Goal: Task Accomplishment & Management: Use online tool/utility

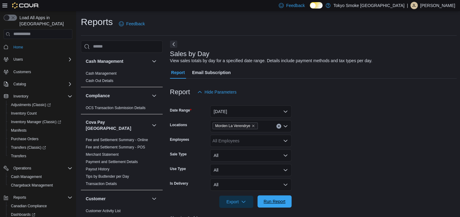
click at [280, 201] on span "Run Report" at bounding box center [275, 201] width 22 height 6
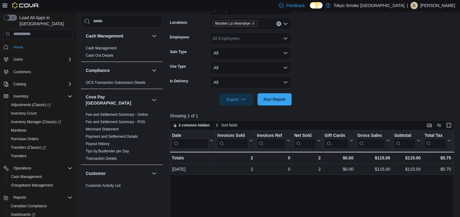
scroll to position [102, 0]
click at [284, 24] on icon "Open list of options" at bounding box center [286, 24] width 4 height 2
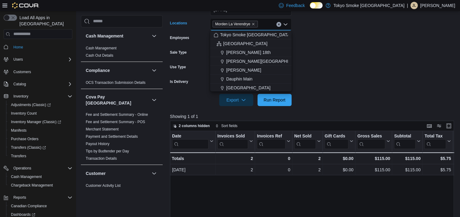
click at [279, 24] on icon "Clear input" at bounding box center [279, 24] width 2 height 2
click at [231, 43] on span "[GEOGRAPHIC_DATA]" at bounding box center [245, 43] width 44 height 6
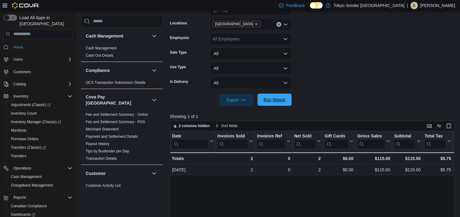
click at [273, 100] on span "Run Report" at bounding box center [275, 99] width 22 height 6
click at [286, 23] on icon "Open list of options" at bounding box center [285, 24] width 5 height 5
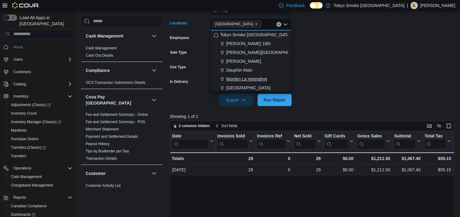
click at [252, 79] on span "Morden La Verendrye" at bounding box center [246, 79] width 41 height 6
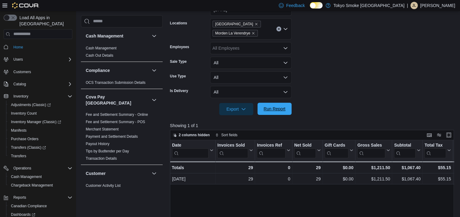
click at [276, 109] on span "Run Report" at bounding box center [275, 109] width 22 height 6
click at [255, 23] on icon "Remove Manitoba from selection in this group" at bounding box center [257, 24] width 4 height 4
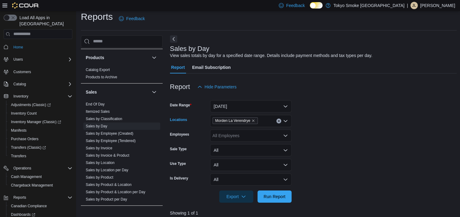
scroll to position [472, 0]
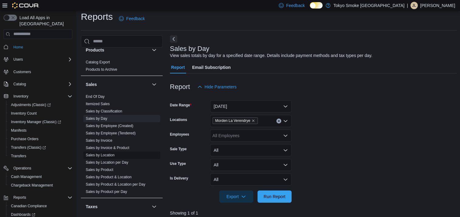
click at [107, 153] on link "Sales by Location" at bounding box center [100, 155] width 29 height 4
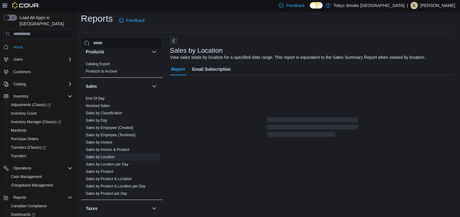
scroll to position [14, 0]
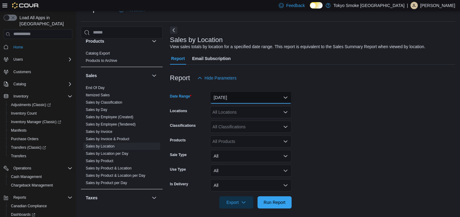
click at [286, 97] on button "[DATE]" at bounding box center [251, 97] width 82 height 12
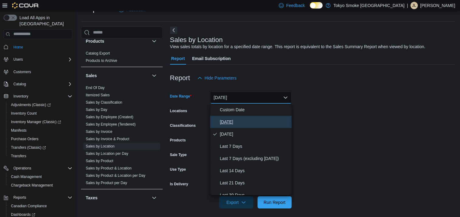
click at [228, 122] on span "[DATE]" at bounding box center [254, 121] width 69 height 7
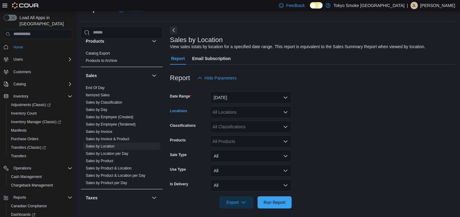
click at [284, 112] on icon "Open list of options" at bounding box center [285, 112] width 5 height 5
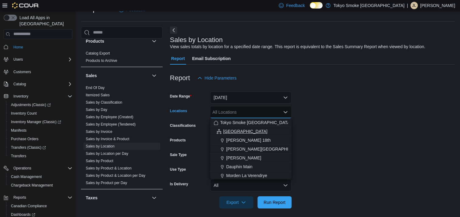
click at [228, 131] on span "[GEOGRAPHIC_DATA]" at bounding box center [245, 131] width 44 height 6
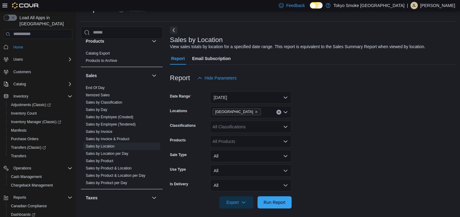
click at [334, 129] on form "Date Range [DATE] Locations [GEOGRAPHIC_DATA] Classifications All Classificatio…" at bounding box center [312, 146] width 285 height 124
click at [270, 198] on span "Run Report" at bounding box center [274, 202] width 27 height 12
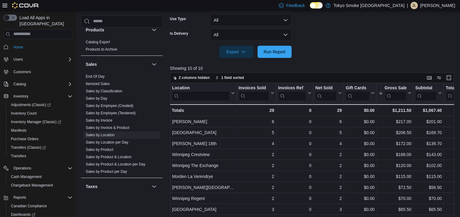
scroll to position [198, 0]
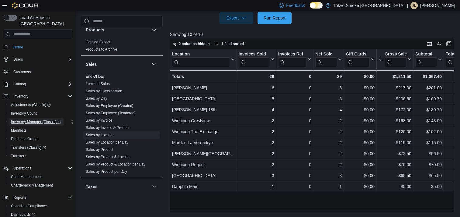
click at [26, 119] on span "Inventory Manager (Classic)" at bounding box center [36, 121] width 50 height 5
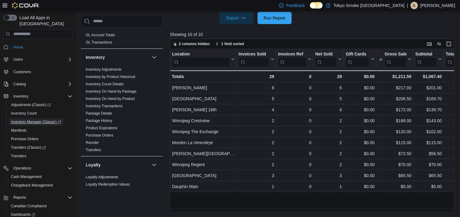
scroll to position [240, 0]
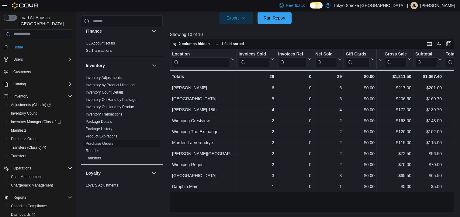
click at [110, 141] on link "Purchase Orders" at bounding box center [100, 143] width 28 height 4
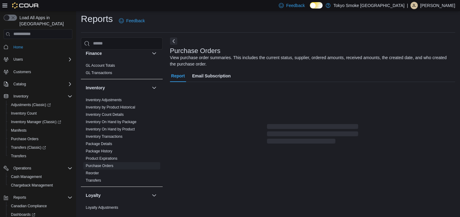
scroll to position [9, 0]
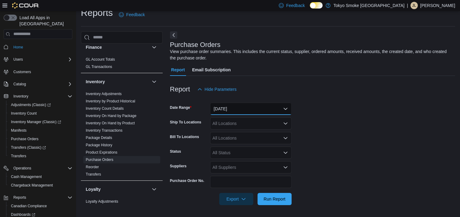
click at [284, 108] on button "[DATE]" at bounding box center [251, 109] width 82 height 12
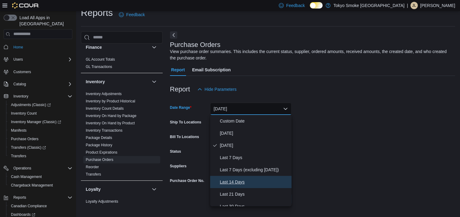
click at [235, 180] on span "Last 14 Days" at bounding box center [254, 181] width 69 height 7
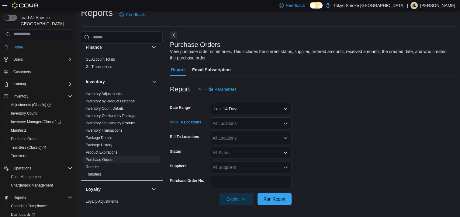
click at [285, 124] on icon "Open list of options" at bounding box center [286, 123] width 4 height 2
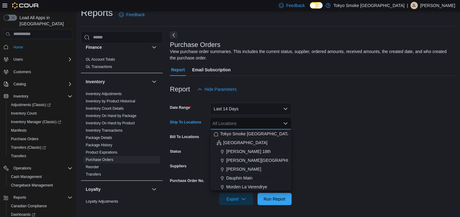
click at [246, 187] on span "Morden La Verendrye" at bounding box center [246, 186] width 41 height 6
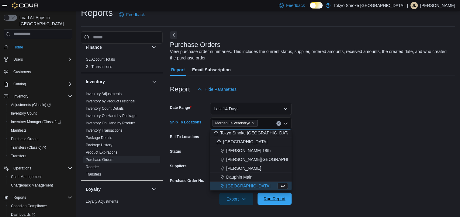
click at [273, 199] on span "Run Report" at bounding box center [275, 198] width 22 height 6
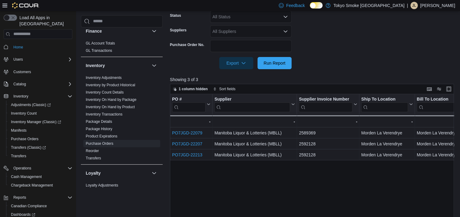
scroll to position [148, 0]
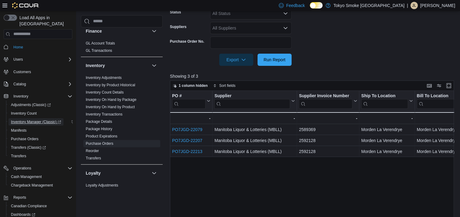
click at [41, 119] on span "Inventory Manager (Classic)" at bounding box center [36, 121] width 50 height 5
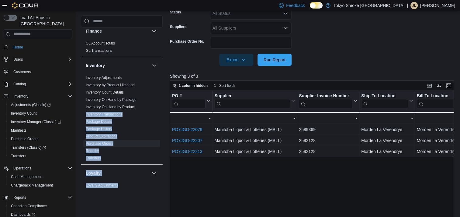
drag, startPoint x: 162, startPoint y: 104, endPoint x: 163, endPoint y: 58, distance: 45.6
click at [163, 58] on div "Cash Management Cash Management Cash Out Details Compliance OCS Transaction Sub…" at bounding box center [269, 72] width 376 height 361
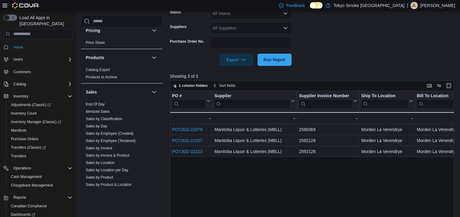
scroll to position [494, 0]
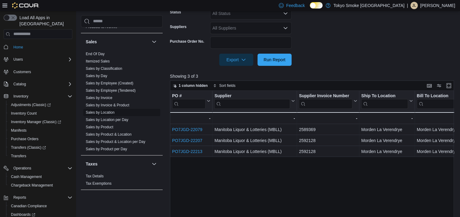
click at [102, 110] on link "Sales by Location" at bounding box center [100, 112] width 29 height 4
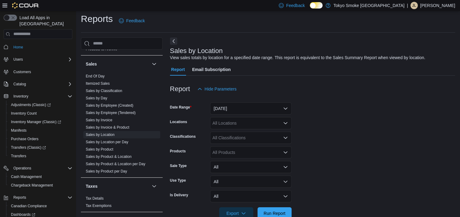
scroll to position [14, 0]
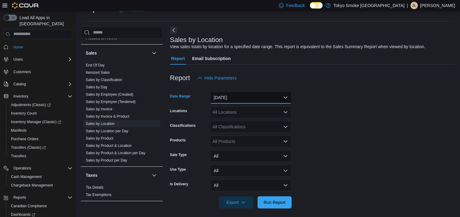
click at [286, 97] on button "[DATE]" at bounding box center [251, 97] width 82 height 12
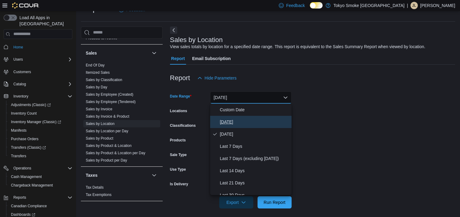
click at [226, 120] on span "[DATE]" at bounding box center [254, 121] width 69 height 7
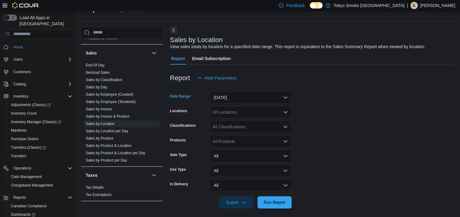
click at [285, 111] on icon "Open list of options" at bounding box center [285, 112] width 5 height 5
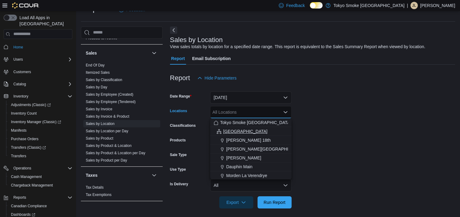
click at [232, 130] on span "[GEOGRAPHIC_DATA]" at bounding box center [245, 131] width 44 height 6
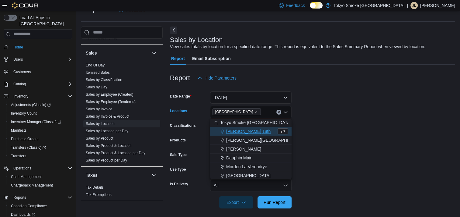
drag, startPoint x: 402, startPoint y: 150, endPoint x: 398, endPoint y: 150, distance: 3.7
click at [401, 150] on form "Date Range [DATE] Locations [GEOGRAPHIC_DATA] Combo box. Selected. [GEOGRAPHIC_…" at bounding box center [312, 146] width 285 height 124
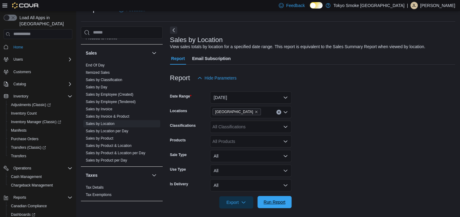
click at [274, 203] on span "Run Report" at bounding box center [275, 202] width 22 height 6
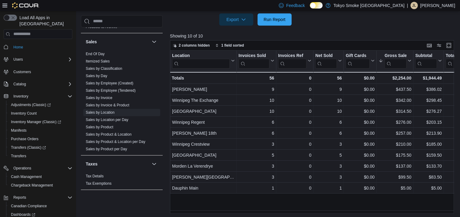
scroll to position [198, 0]
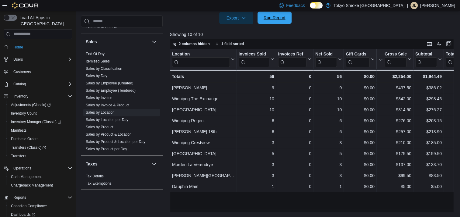
click at [272, 18] on span "Run Report" at bounding box center [275, 18] width 22 height 6
